Goal: Transaction & Acquisition: Obtain resource

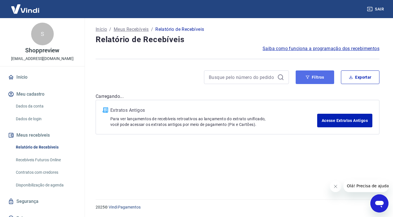
click at [316, 81] on button "Filtros" at bounding box center [314, 77] width 38 height 14
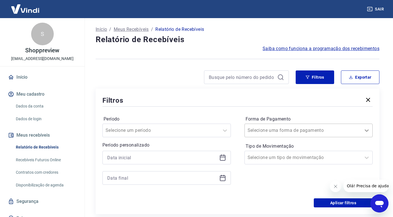
click at [370, 131] on icon at bounding box center [366, 130] width 7 height 7
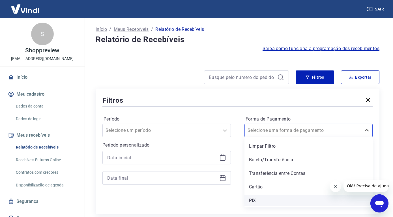
click at [266, 204] on div "PIX" at bounding box center [308, 200] width 128 height 11
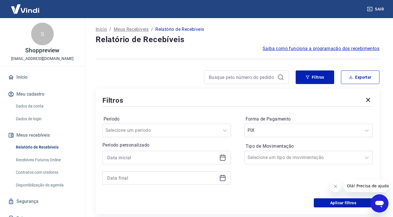
click at [227, 158] on div at bounding box center [166, 158] width 128 height 14
click at [223, 158] on icon at bounding box center [222, 157] width 7 height 7
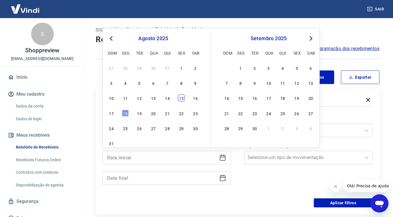
click at [182, 98] on div "15" at bounding box center [181, 97] width 7 height 7
type input "[DATE]"
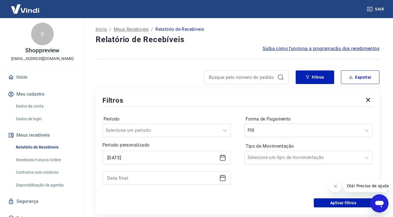
click at [223, 178] on icon at bounding box center [222, 177] width 7 height 7
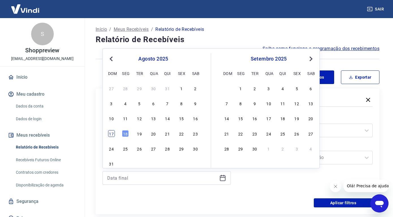
click at [110, 135] on div "17" at bounding box center [111, 133] width 7 height 7
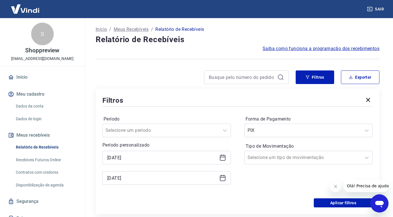
type input "[DATE]"
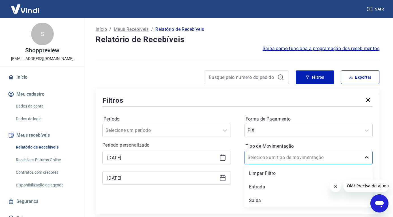
click at [366, 157] on icon at bounding box center [366, 157] width 7 height 7
click at [345, 202] on button "Aplicar filtros" at bounding box center [343, 202] width 59 height 9
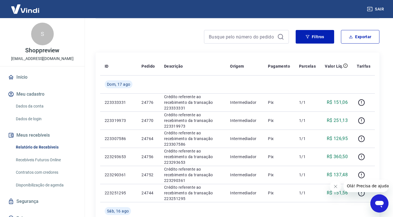
scroll to position [8, 0]
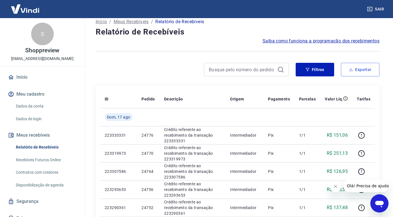
click at [363, 69] on button "Exportar" at bounding box center [360, 70] width 38 height 14
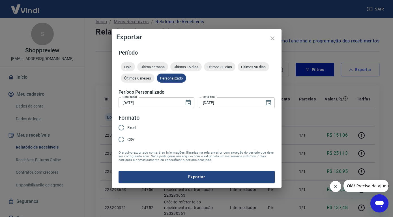
type input "[DATE]"
click at [121, 130] on input "Excel" at bounding box center [121, 128] width 12 height 12
radio input "true"
click at [182, 176] on button "Exportar" at bounding box center [196, 177] width 156 height 12
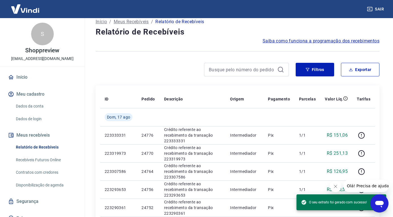
click at [378, 204] on icon "Abrir janela de mensagens" at bounding box center [379, 204] width 8 height 7
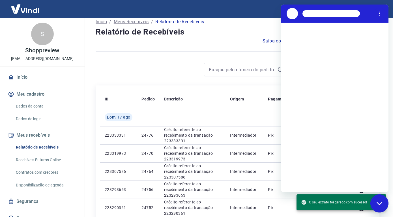
scroll to position [0, 0]
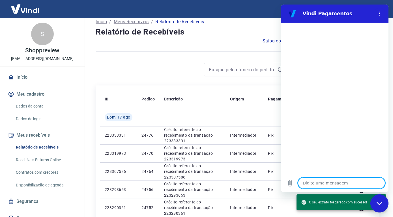
click at [324, 183] on textarea at bounding box center [341, 182] width 87 height 11
type textarea "o"
type textarea "x"
type textarea "ol"
type textarea "x"
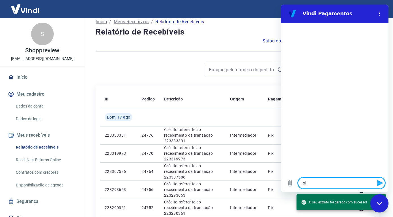
type textarea "ola"
type textarea "x"
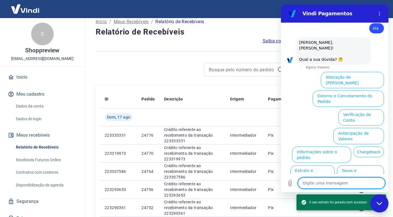
scroll to position [12, 0]
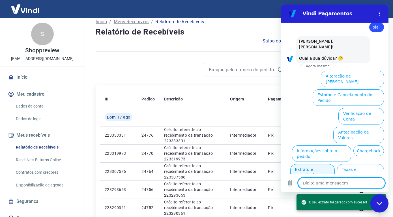
click at [322, 164] on button "Extrato e Recebíveis" at bounding box center [312, 172] width 44 height 16
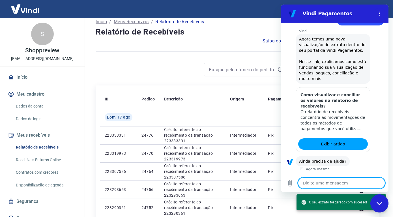
scroll to position [64, 0]
click at [373, 173] on button "Não" at bounding box center [374, 178] width 17 height 11
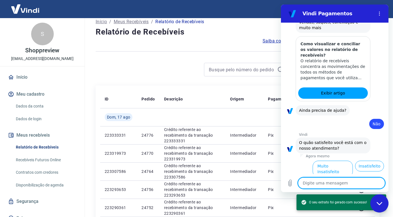
scroll to position [115, 0]
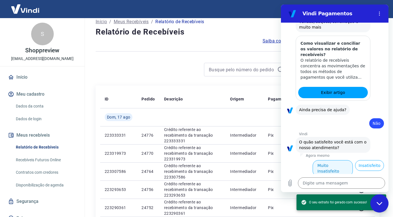
click at [344, 160] on button "Muito Insatisfeito" at bounding box center [332, 168] width 40 height 16
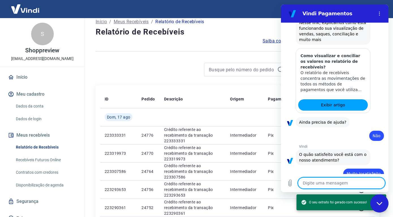
type textarea "x"
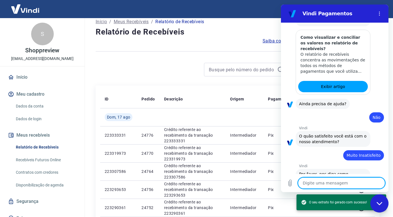
scroll to position [121, 0]
click at [329, 185] on textarea at bounding box center [341, 182] width 87 height 11
type textarea "o"
type textarea "x"
type textarea "ol"
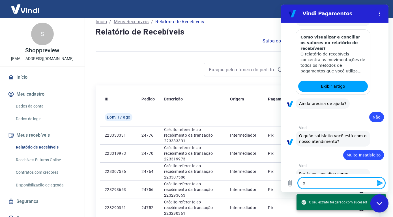
type textarea "x"
type textarea "ola"
type textarea "x"
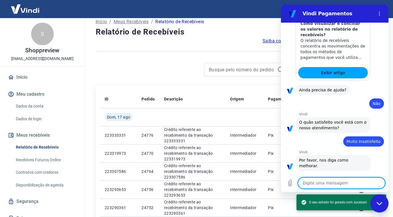
type textarea "x"
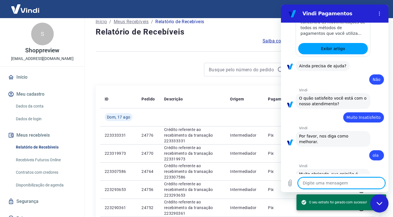
scroll to position [159, 0]
drag, startPoint x: 332, startPoint y: 183, endPoint x: 331, endPoint y: 188, distance: 4.9
click at [331, 185] on textarea at bounding box center [341, 182] width 87 height 11
type textarea "o"
type textarea "x"
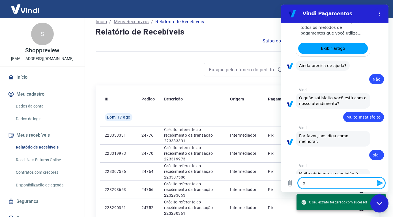
type textarea "ol"
type textarea "x"
type textarea "ola"
type textarea "x"
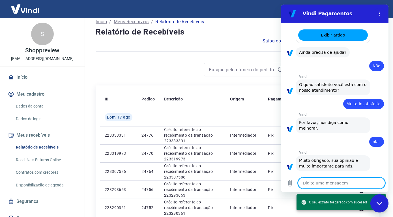
scroll to position [172, 0]
type textarea "x"
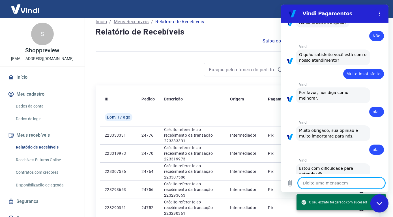
scroll to position [202, 0]
type textarea "r"
type textarea "x"
type textarea "re"
type textarea "x"
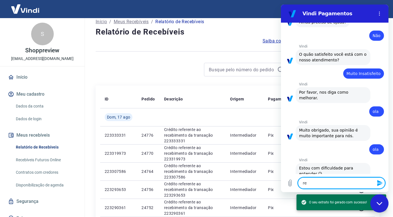
type textarea "rec"
type textarea "x"
type textarea "rece"
type textarea "x"
type textarea "receb"
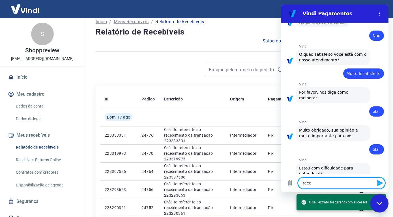
type textarea "x"
type textarea "recebi"
type textarea "x"
type textarea "recebiv"
type textarea "x"
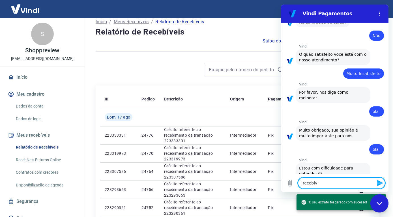
type textarea "recebive"
type textarea "x"
type textarea "recebivei"
type textarea "x"
type textarea "recebiveis"
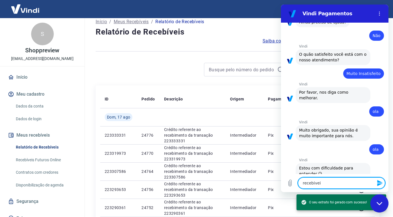
type textarea "x"
type textarea "recebiveis"
type textarea "x"
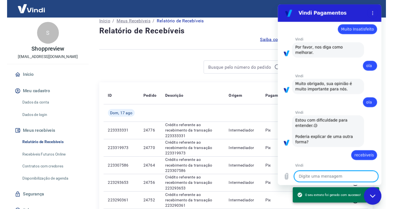
scroll to position [246, 0]
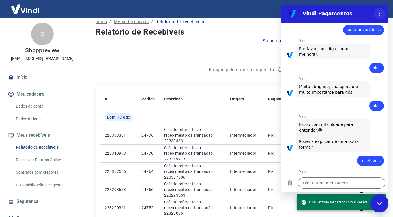
click at [379, 14] on circle "Menu de opções" at bounding box center [379, 13] width 1 height 1
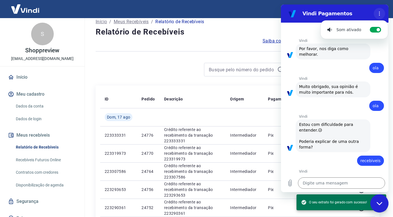
click at [379, 14] on circle "Menu de opções" at bounding box center [379, 13] width 1 height 1
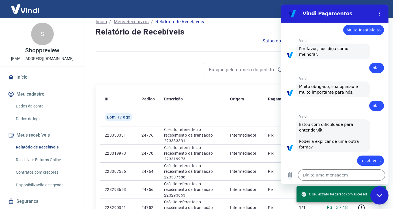
scroll to position [254, 0]
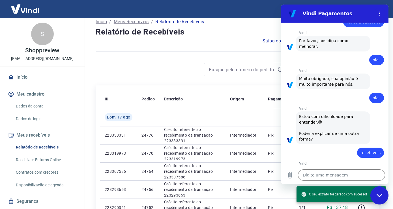
type textarea "x"
